Goal: Check status: Check status

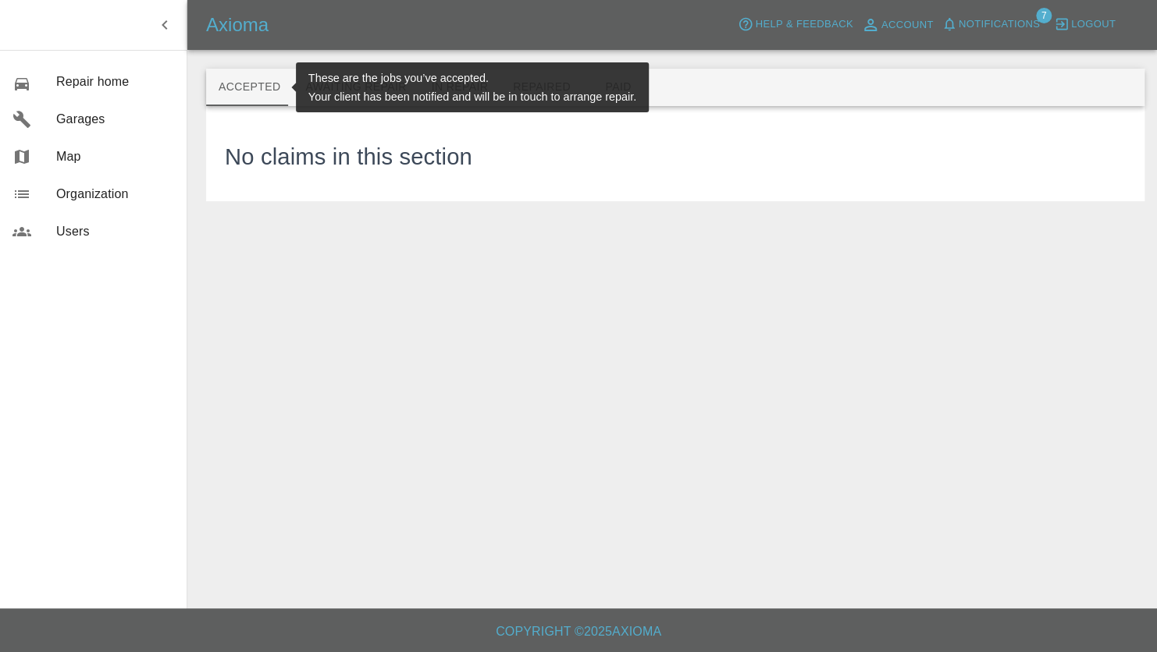
click at [268, 97] on button "Accepted" at bounding box center [249, 87] width 87 height 37
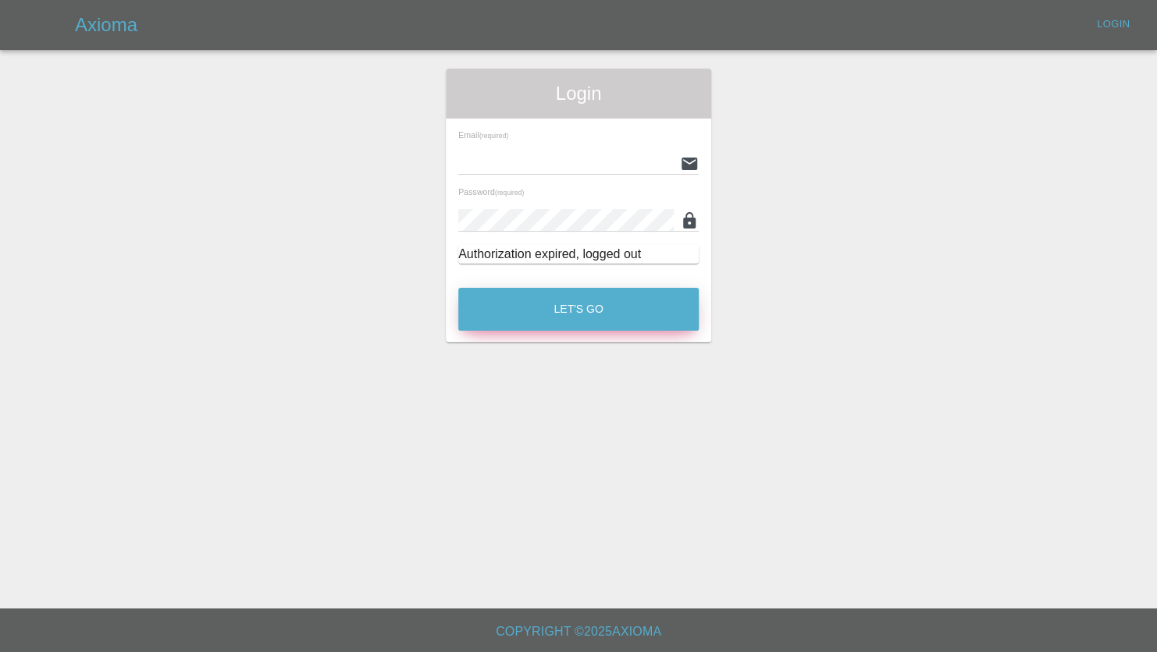
type input "[PERSON_NAME][EMAIL_ADDRESS][PERSON_NAME][DOMAIN_NAME]"
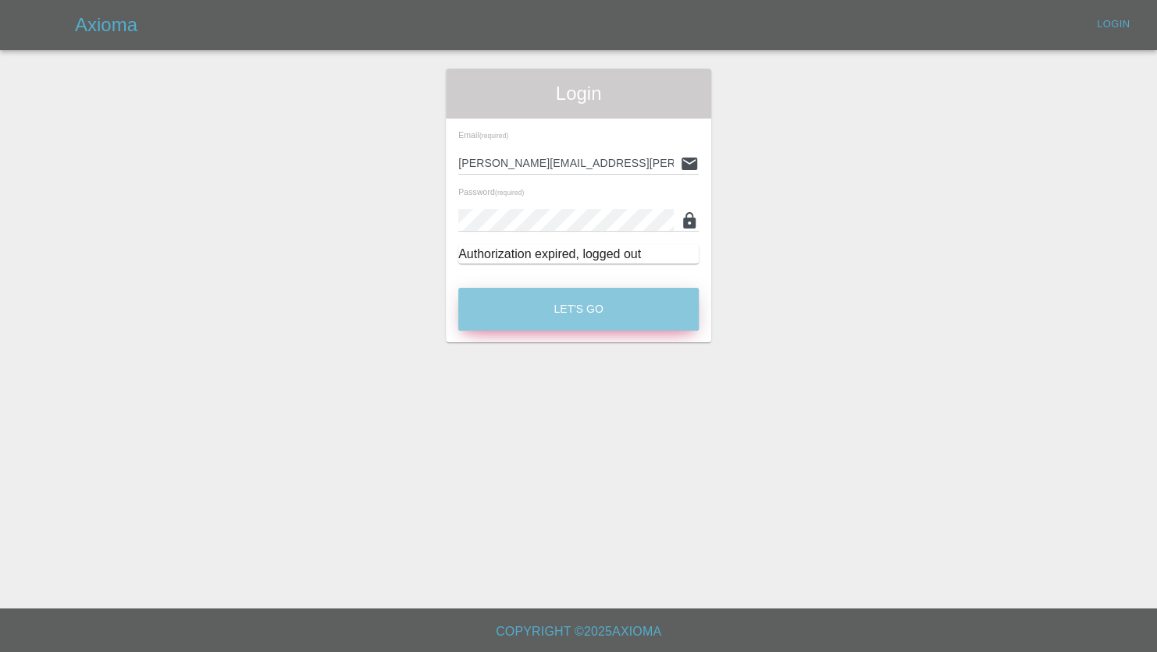
click at [592, 300] on button "Let's Go" at bounding box center [578, 309] width 240 height 43
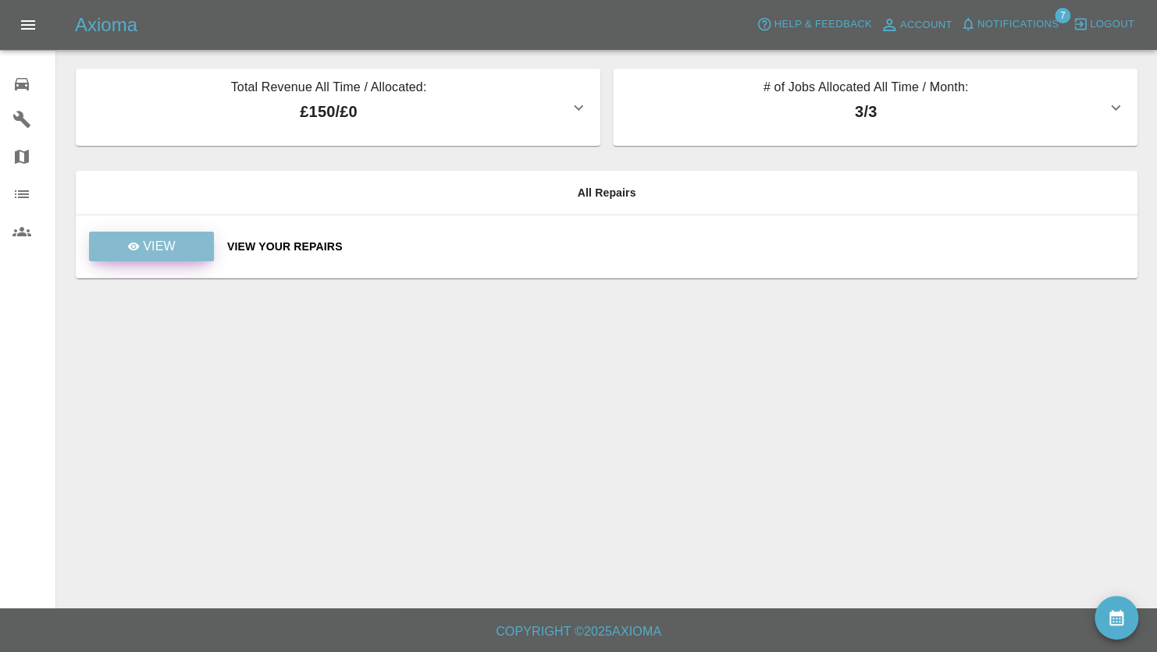
click at [172, 256] on link "View" at bounding box center [151, 247] width 125 height 30
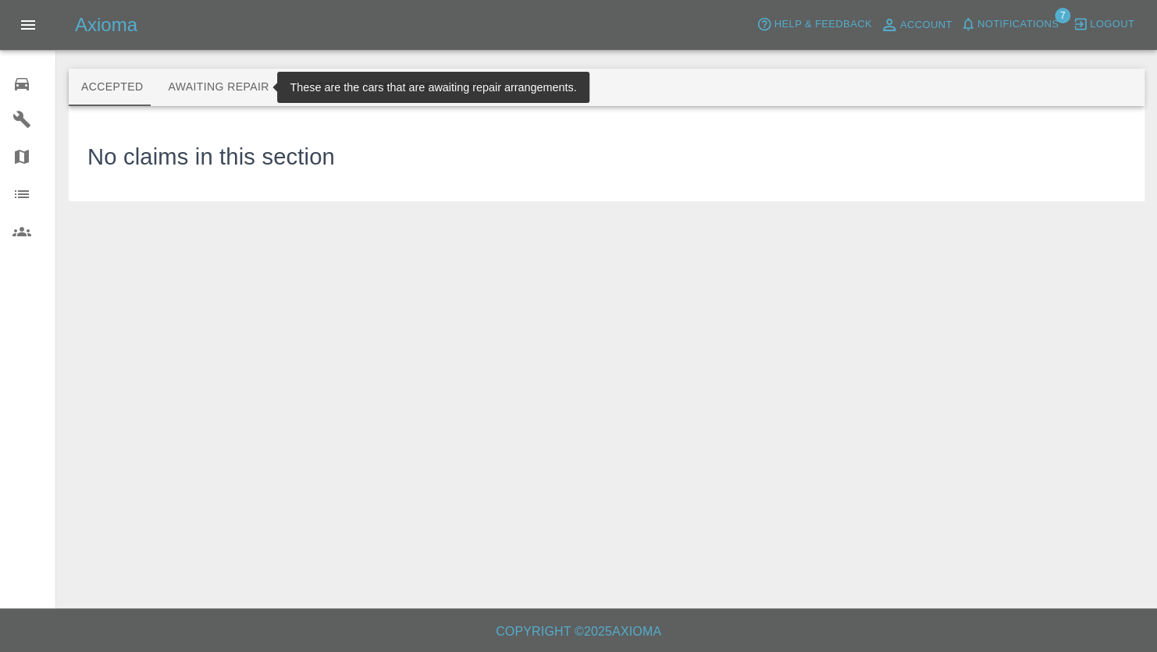
click at [240, 93] on button "Awaiting Repair" at bounding box center [218, 87] width 126 height 37
